Goal: Task Accomplishment & Management: Manage account settings

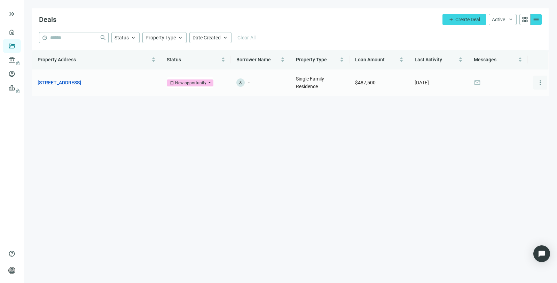
click at [541, 84] on span "more_vert" at bounding box center [540, 82] width 7 height 7
click at [17, 73] on link "Borrowers" at bounding box center [28, 74] width 23 height 6
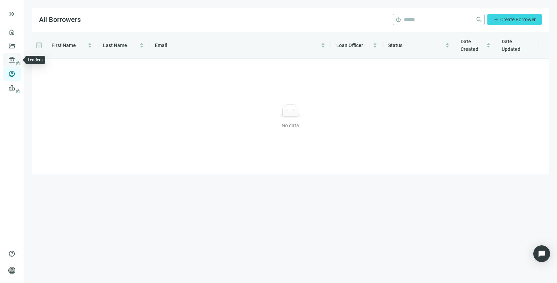
click at [12, 57] on span "lock" at bounding box center [13, 60] width 6 height 6
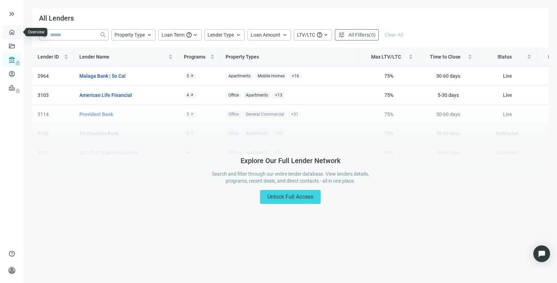
click at [17, 30] on link "Overview" at bounding box center [27, 32] width 21 height 6
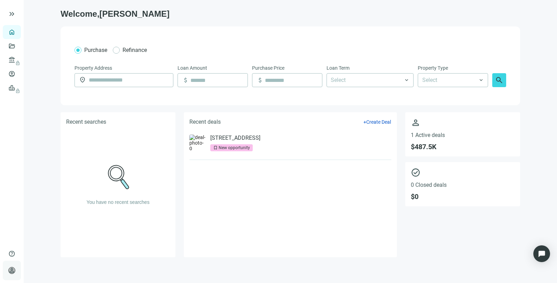
click at [13, 269] on span "person" at bounding box center [11, 270] width 7 height 7
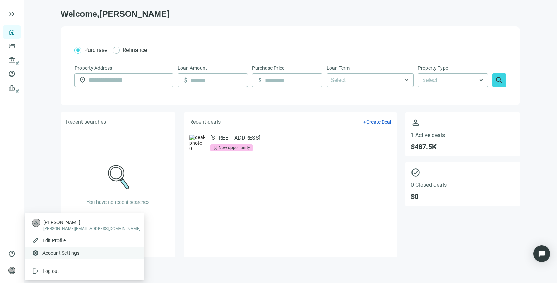
click at [61, 252] on span "Account Settings" at bounding box center [60, 252] width 37 height 7
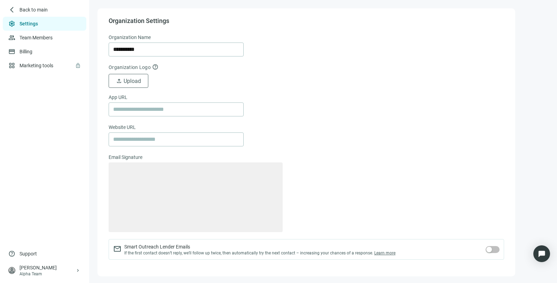
type textarea "**********"
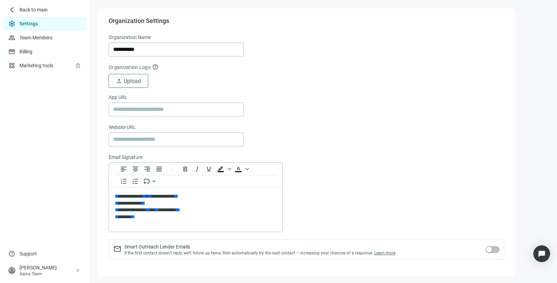
scroll to position [0, 0]
click at [493, 247] on button "button" at bounding box center [493, 249] width 14 height 7
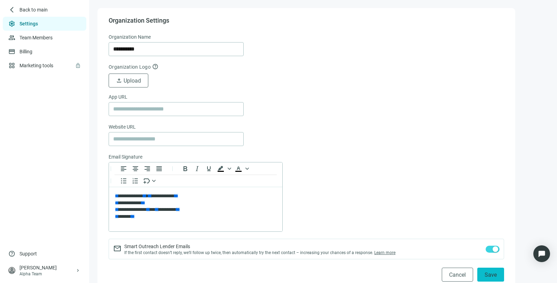
click at [491, 272] on span "Save" at bounding box center [491, 274] width 12 height 7
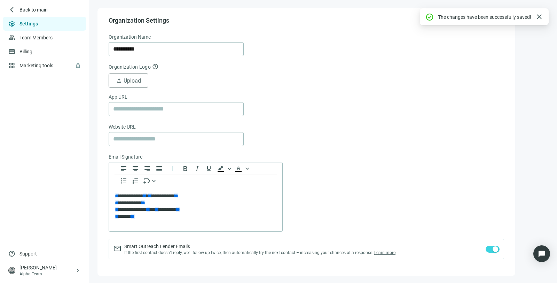
scroll to position [0, 0]
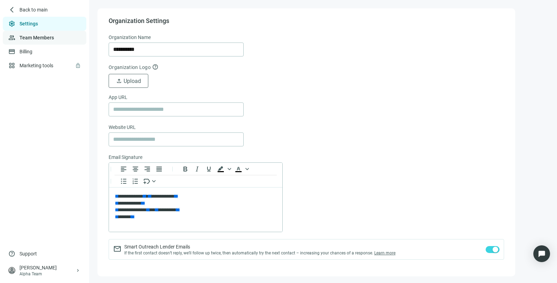
click at [34, 37] on link "Team Members" at bounding box center [37, 38] width 34 height 6
